Goal: Task Accomplishment & Management: Manage account settings

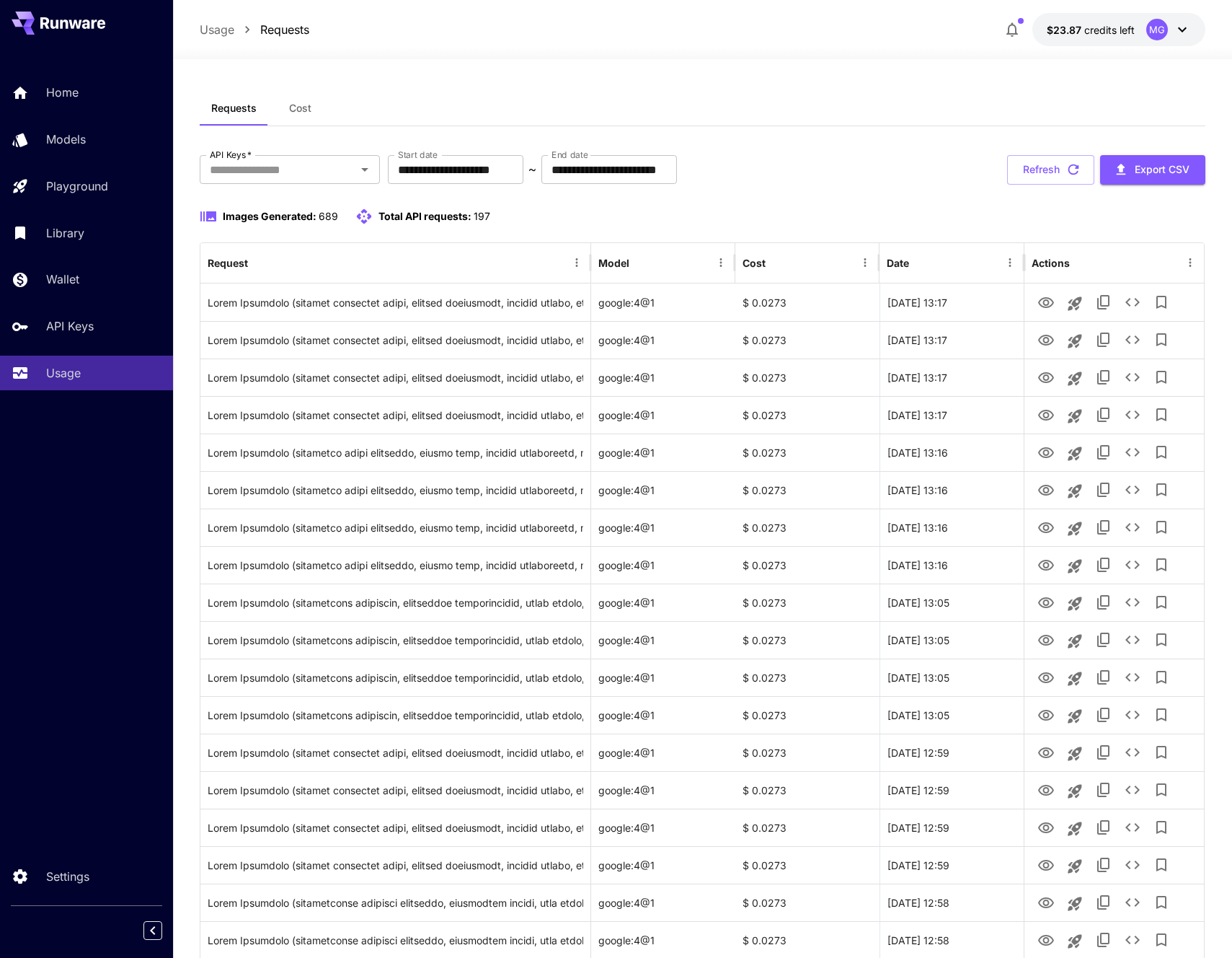
click at [641, 110] on div "Requests Cost" at bounding box center [703, 108] width 1007 height 36
